Goal: Task Accomplishment & Management: Complete application form

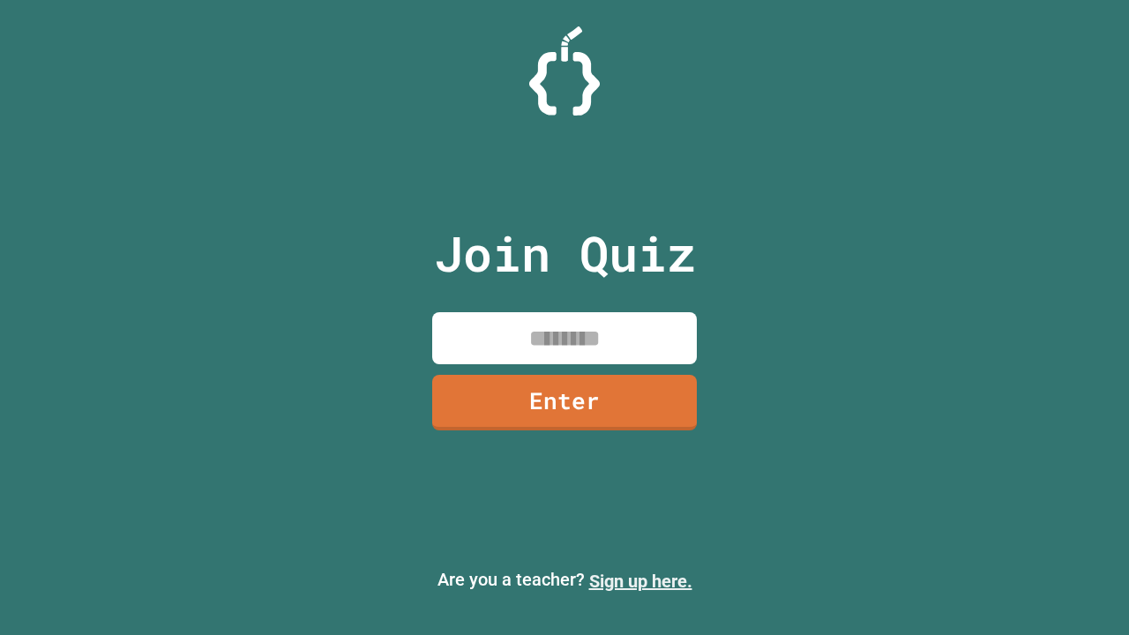
click at [640, 581] on link "Sign up here." at bounding box center [640, 581] width 103 height 21
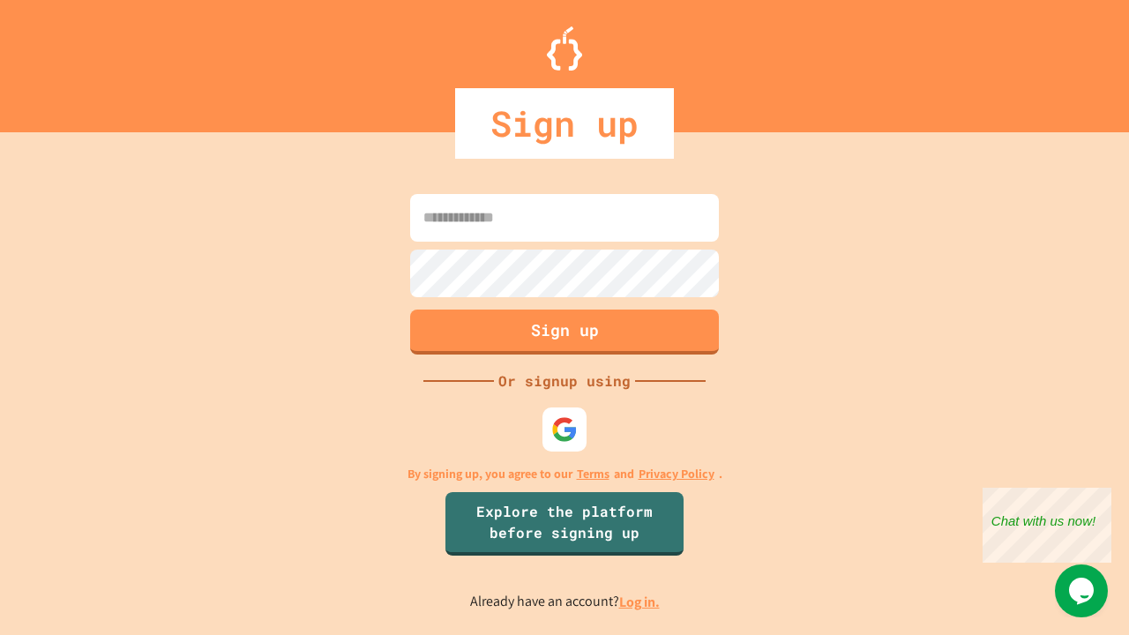
click at [640, 602] on link "Log in." at bounding box center [639, 602] width 41 height 19
